Goal: Transaction & Acquisition: Subscribe to service/newsletter

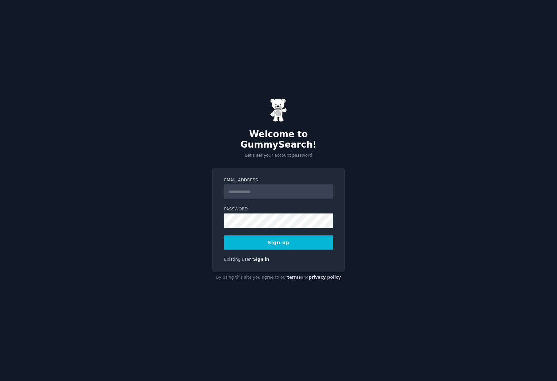
click at [252, 186] on input "Email Address" at bounding box center [278, 191] width 109 height 15
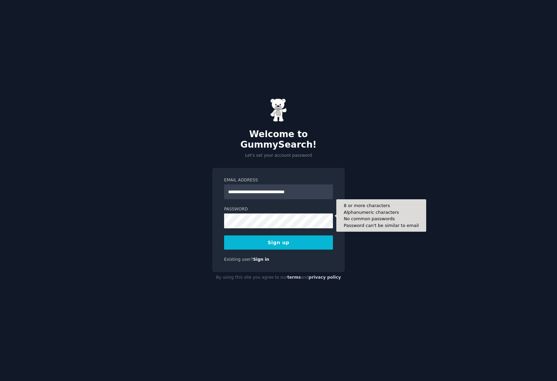
type input "**********"
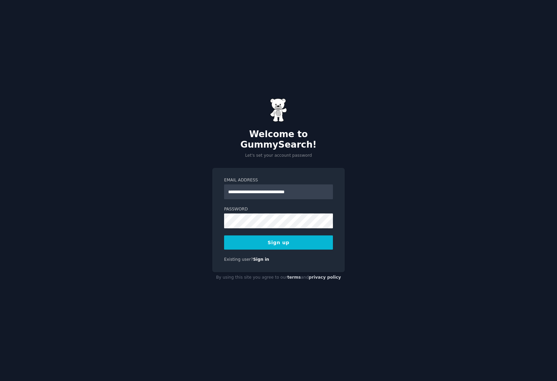
click at [384, 236] on div "**********" at bounding box center [278, 190] width 557 height 381
click at [277, 241] on button "Sign up" at bounding box center [278, 242] width 109 height 14
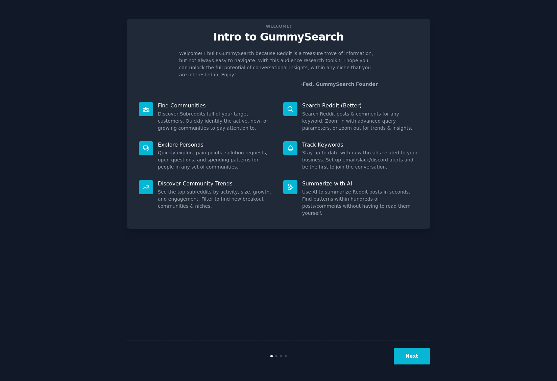
click at [417, 358] on button "Next" at bounding box center [411, 356] width 36 height 17
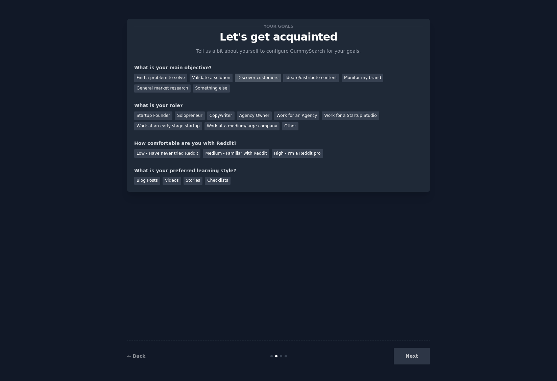
click at [251, 77] on div "Discover customers" at bounding box center [258, 78] width 46 height 8
click at [205, 77] on div "Validate a solution" at bounding box center [210, 78] width 43 height 8
click at [243, 76] on div "Discover customers" at bounding box center [258, 78] width 46 height 8
click at [286, 114] on div "Work for an Agency" at bounding box center [296, 115] width 45 height 8
click at [209, 152] on div "Medium - Familiar with Reddit" at bounding box center [236, 153] width 66 height 8
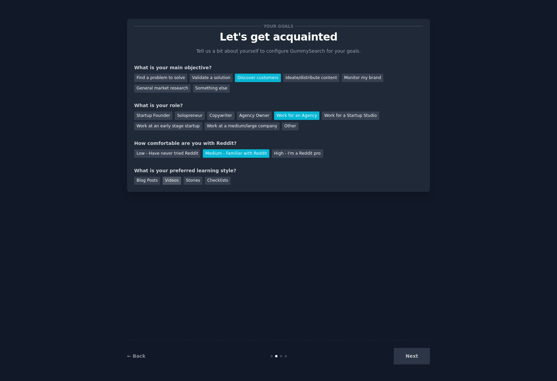
click at [169, 177] on div "Videos" at bounding box center [171, 181] width 19 height 8
click at [419, 352] on button "Next" at bounding box center [411, 356] width 36 height 17
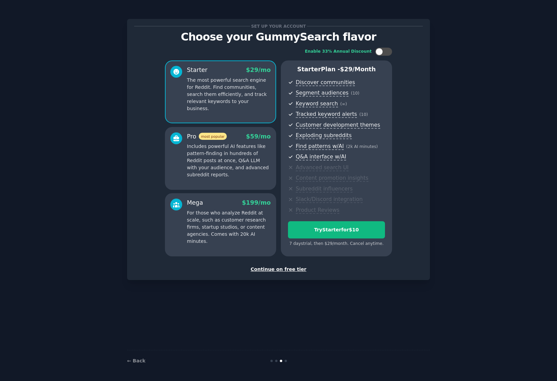
click at [285, 268] on div "Continue on free tier" at bounding box center [278, 269] width 288 height 7
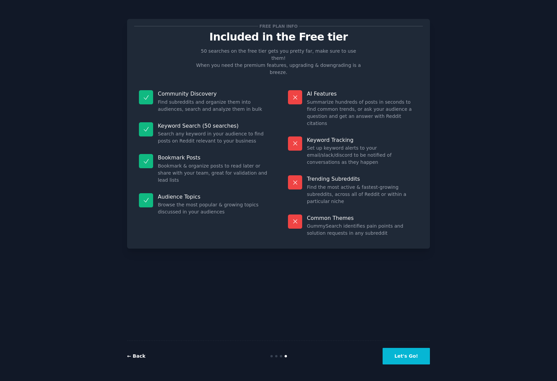
click at [132, 357] on link "← Back" at bounding box center [136, 355] width 18 height 5
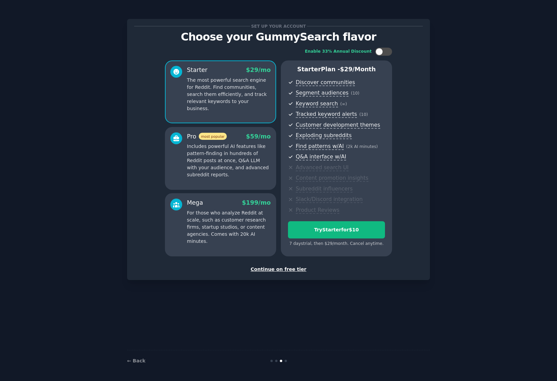
click at [187, 84] on p "The most powerful search engine for Reddit. Find communities, search them effic…" at bounding box center [229, 94] width 84 height 35
click at [228, 94] on p "The most powerful search engine for Reddit. Find communities, search them effic…" at bounding box center [229, 94] width 84 height 35
click at [220, 167] on p "Includes powerful AI features like pattern-finding in hundreds of Reddit posts …" at bounding box center [229, 160] width 84 height 35
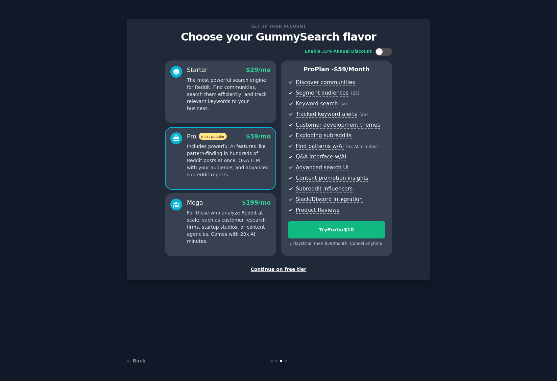
click at [220, 91] on p "The most powerful search engine for Reddit. Find communities, search them effic…" at bounding box center [229, 94] width 84 height 35
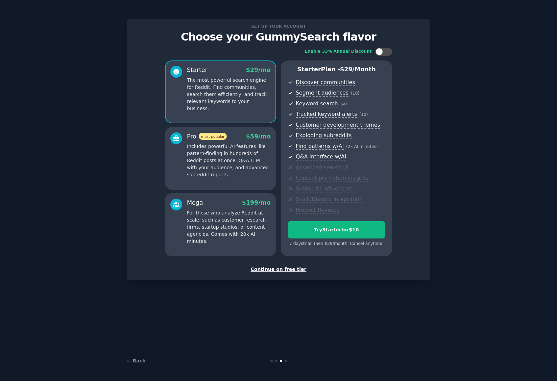
click at [231, 157] on p "Includes powerful AI features like pattern-finding in hundreds of Reddit posts …" at bounding box center [229, 160] width 84 height 35
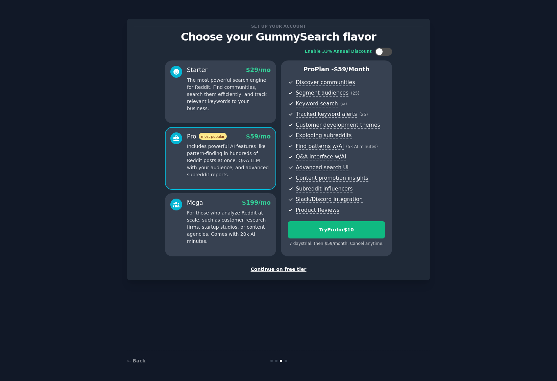
click at [224, 92] on p "The most powerful search engine for Reddit. Find communities, search them effic…" at bounding box center [229, 94] width 84 height 35
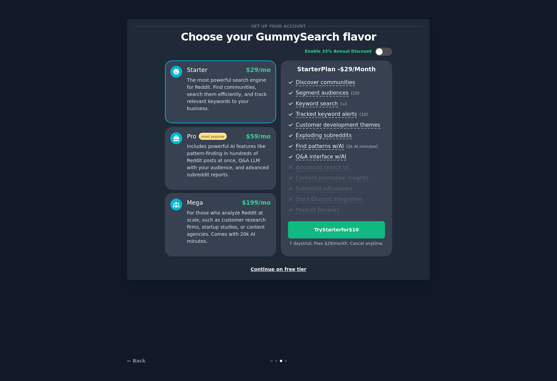
click at [248, 145] on p "Includes powerful AI features like pattern-finding in hundreds of Reddit posts …" at bounding box center [229, 160] width 84 height 35
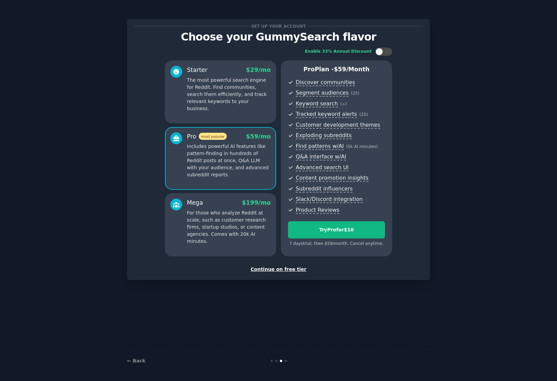
click at [225, 102] on p "The most powerful search engine for Reddit. Find communities, search them effic…" at bounding box center [229, 94] width 84 height 35
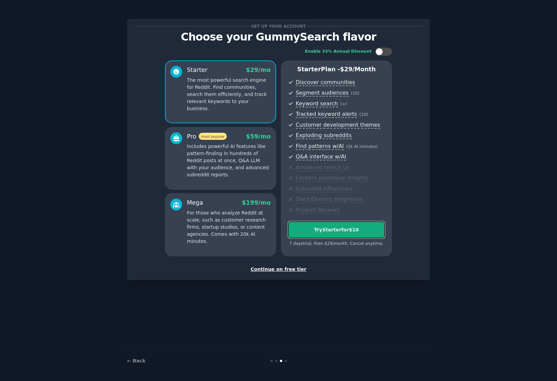
click at [332, 228] on div "Try Starter for $10" at bounding box center [336, 229] width 96 height 7
